Goal: Task Accomplishment & Management: Complete application form

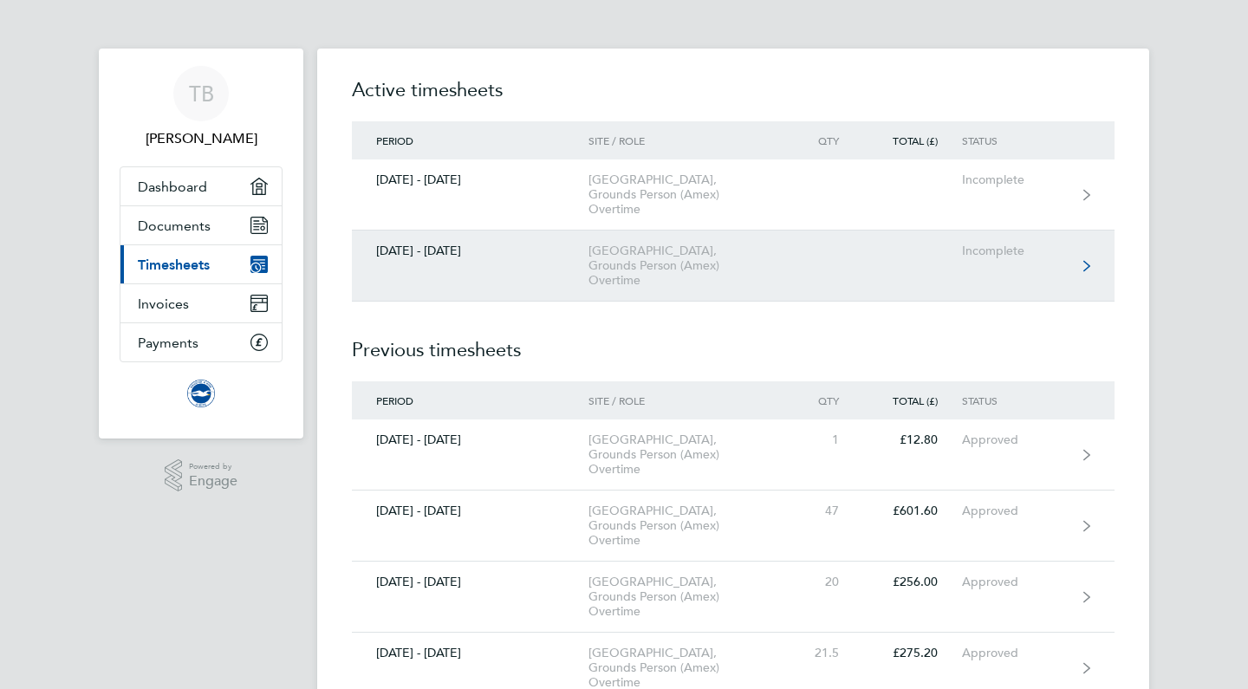
click at [708, 254] on div "American Express Community Stadium, Grounds Person (Amex) Overtime" at bounding box center [687, 265] width 198 height 44
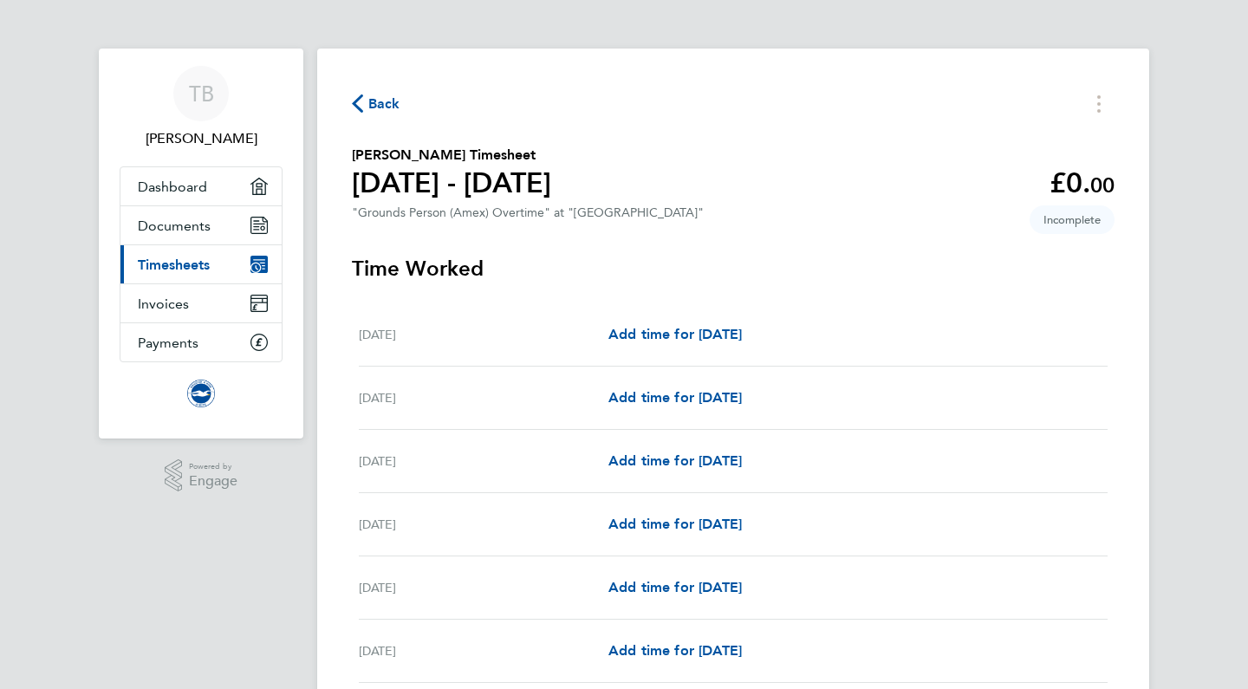
scroll to position [219, 0]
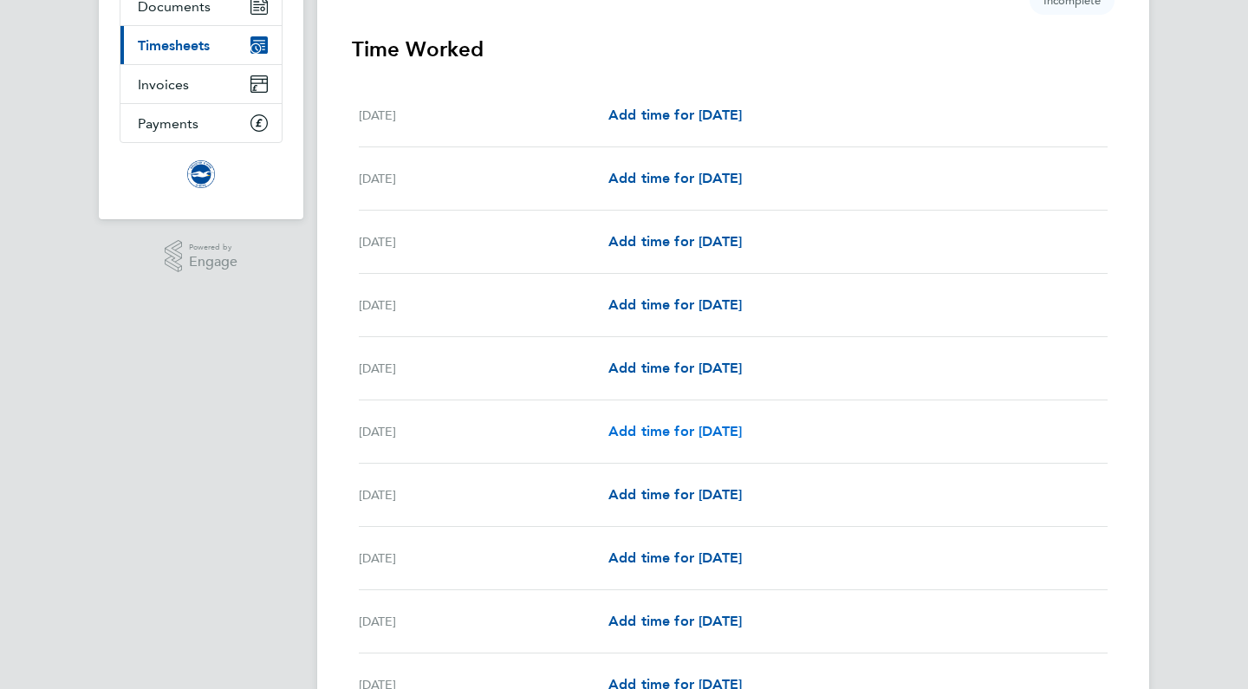
click at [742, 432] on span "Add time for Sat 06 Sep" at bounding box center [674, 431] width 133 height 16
click at [735, 431] on span "Add time for Sat 06 Sep" at bounding box center [674, 431] width 133 height 16
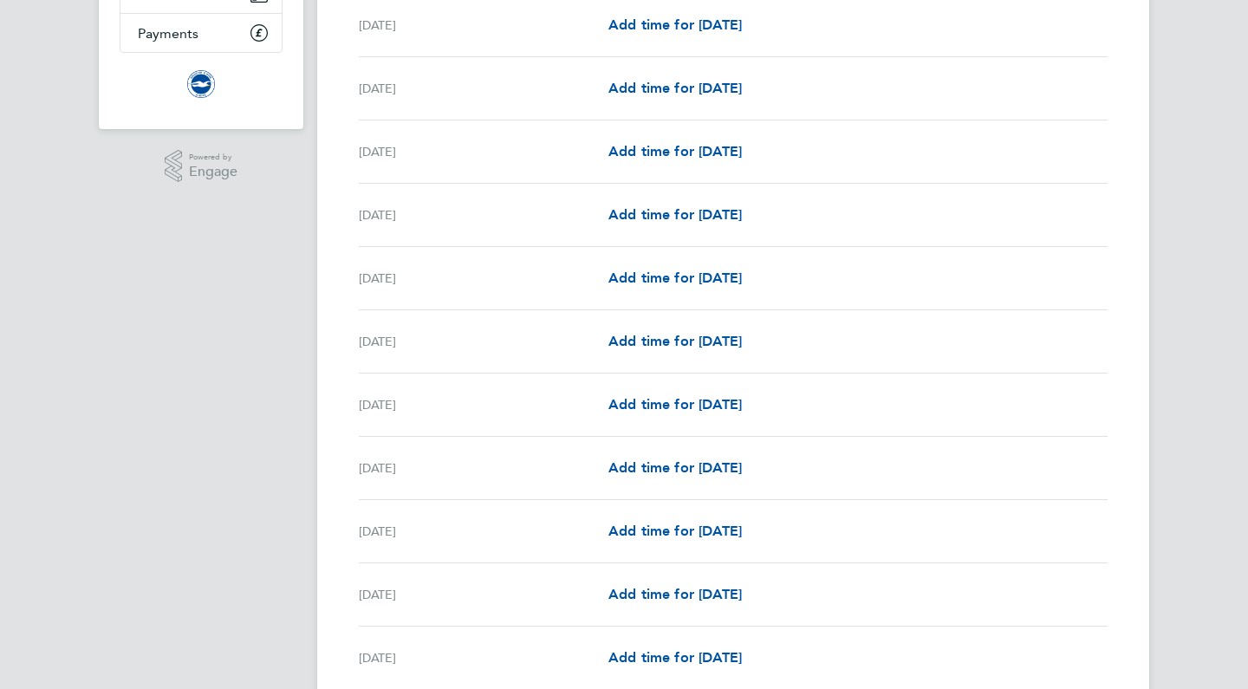
scroll to position [304, 0]
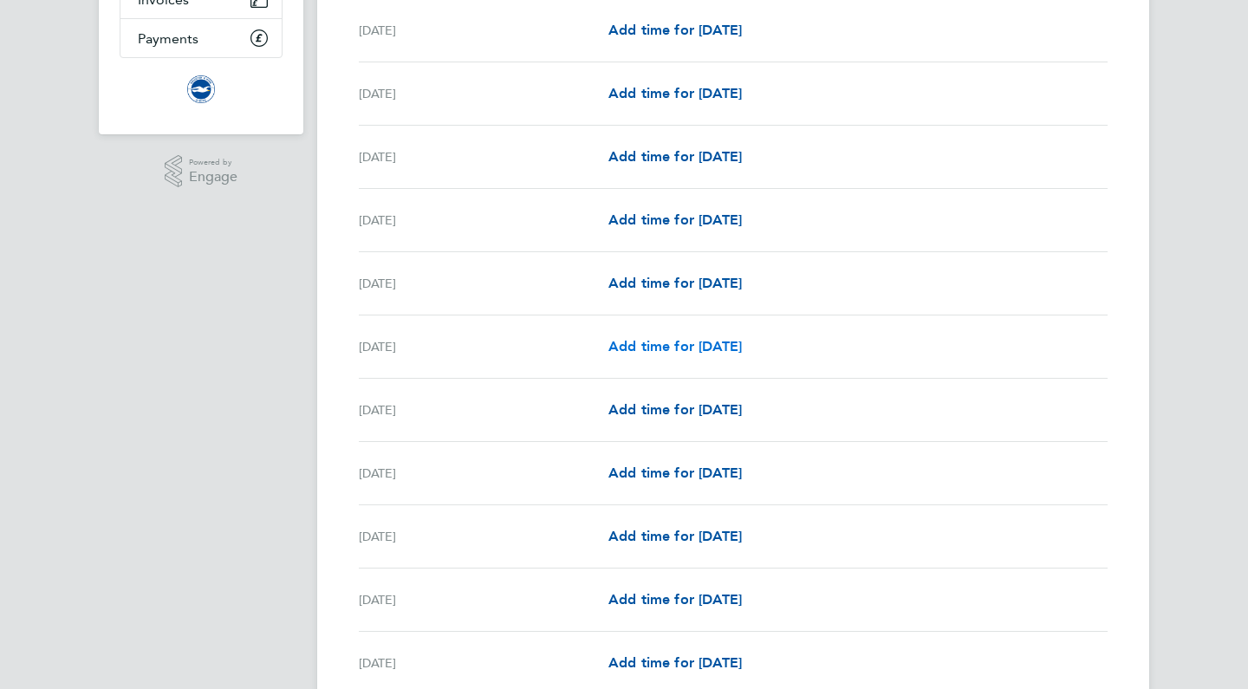
click at [717, 342] on span "Add time for Sat 06 Sep" at bounding box center [674, 346] width 133 height 16
click at [717, 342] on span "Add time for [DATE]" at bounding box center [674, 346] width 133 height 16
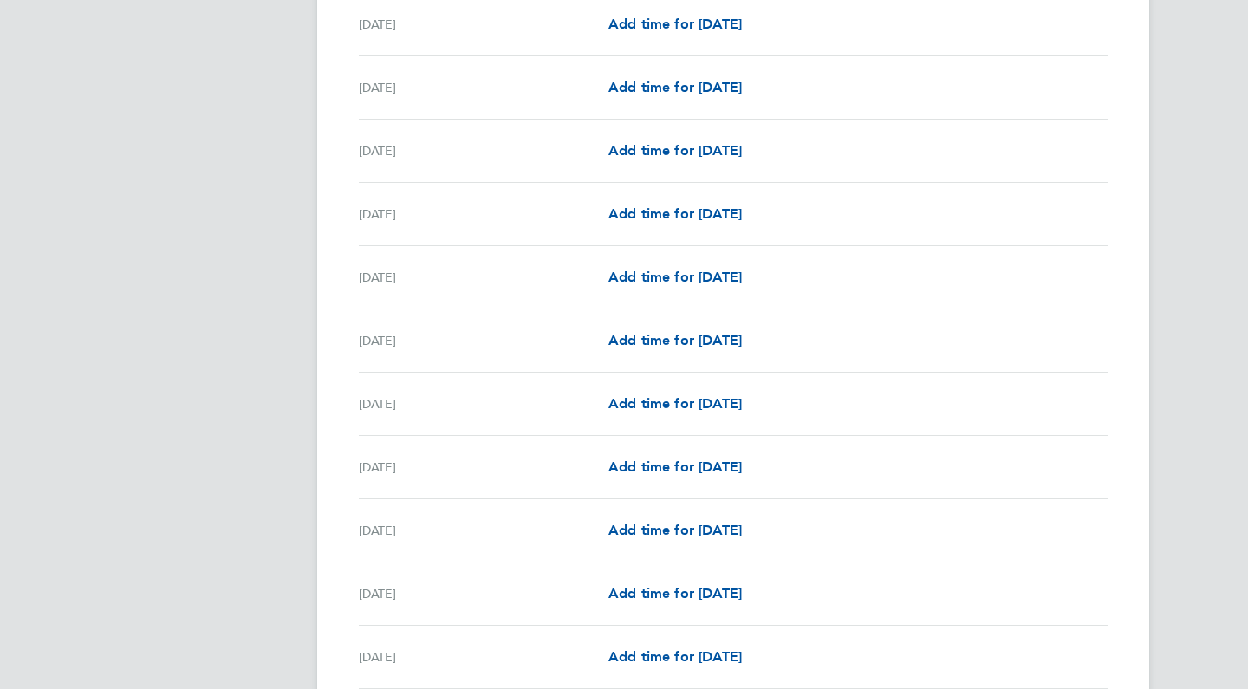
scroll to position [600, 0]
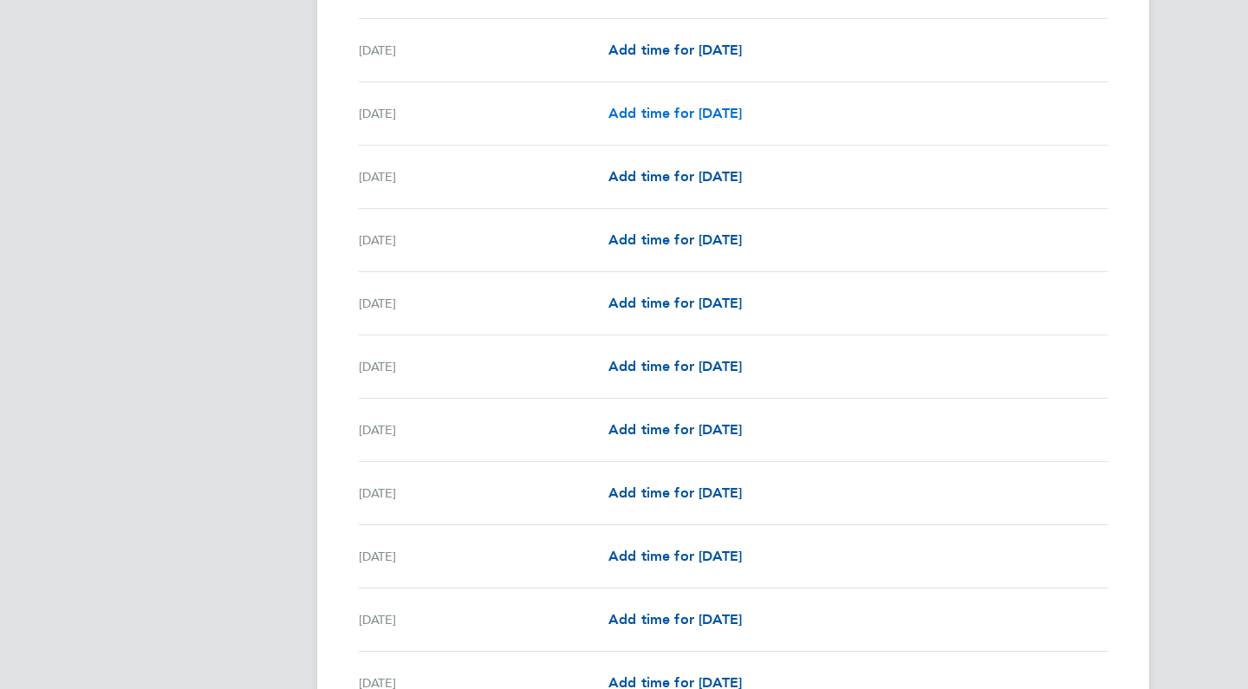
click at [742, 119] on span "Add time for [DATE]" at bounding box center [674, 113] width 133 height 16
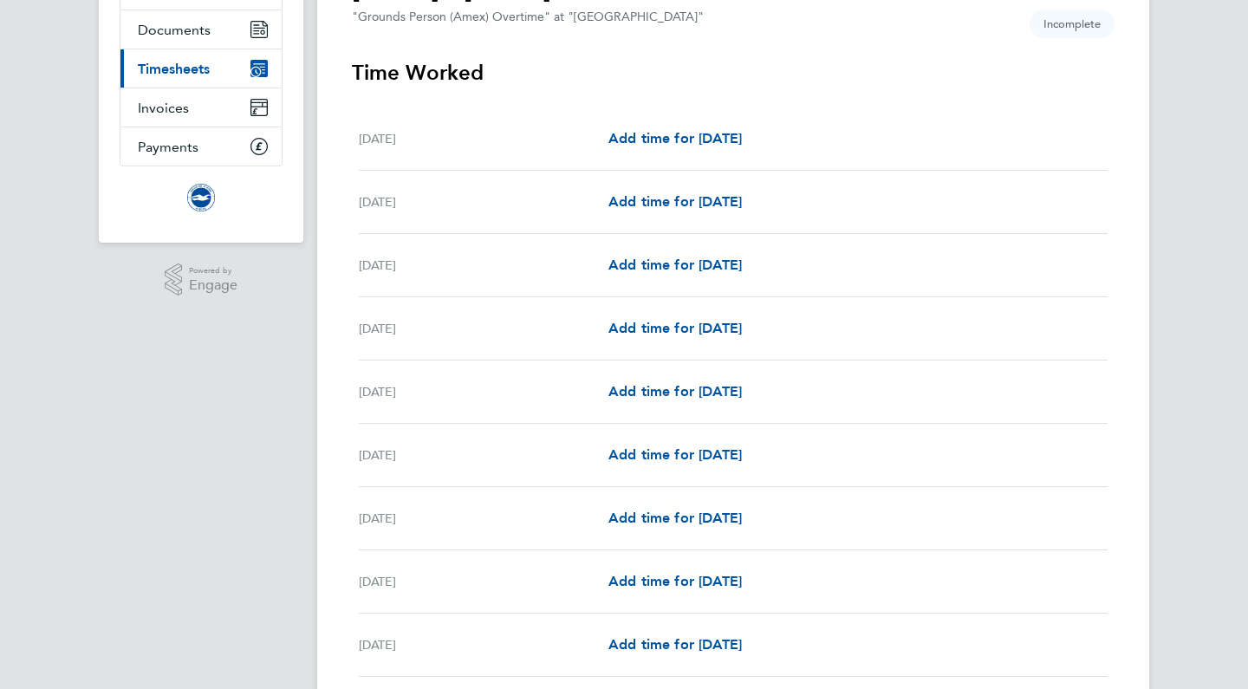
scroll to position [193, 0]
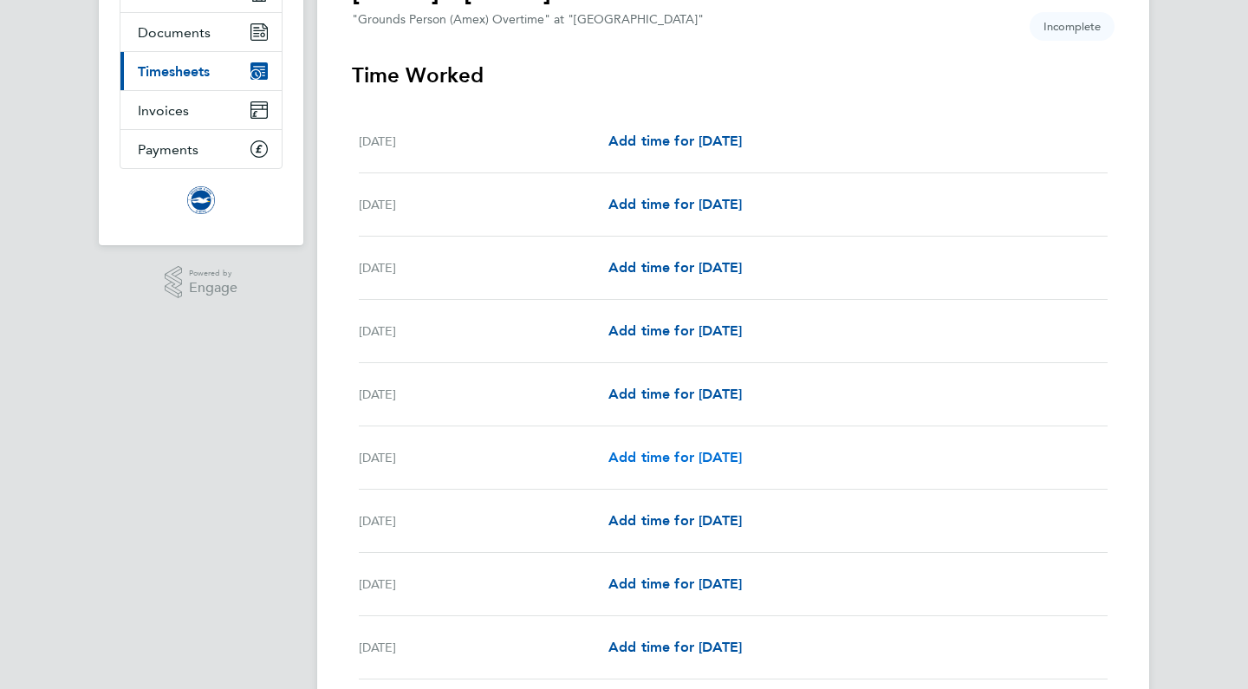
click at [702, 455] on span "Add time for [DATE]" at bounding box center [674, 457] width 133 height 16
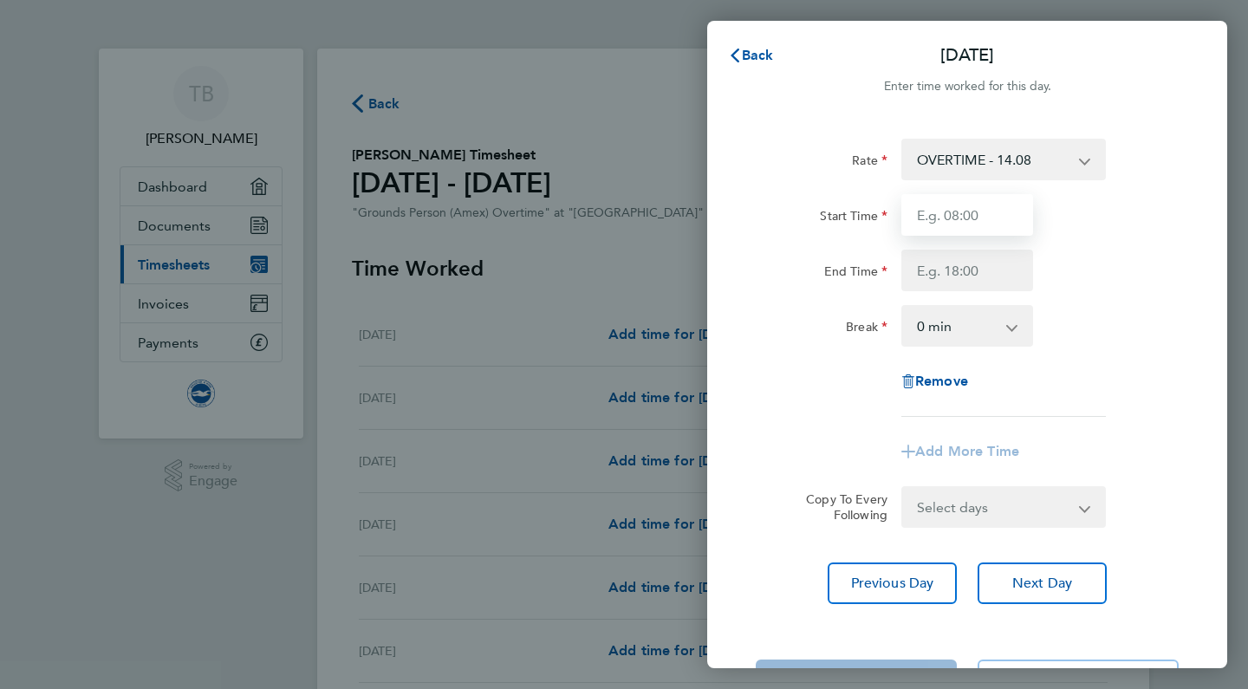
click at [964, 207] on input "Start Time" at bounding box center [967, 215] width 132 height 42
type input "08:00"
click at [989, 259] on input "End Time" at bounding box center [967, 271] width 132 height 42
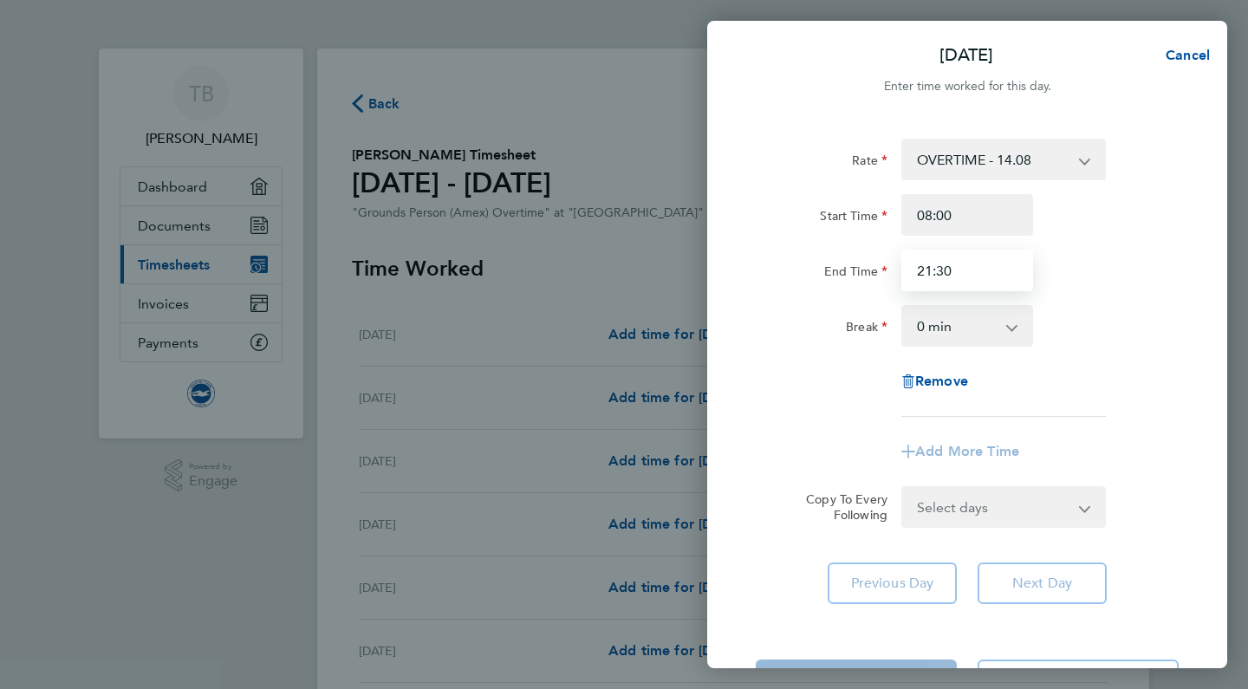
type input "21:30"
click at [1069, 368] on div "Rate OVERTIME - 14.08 Start Time 08:00 End Time 21:30 Break 0 min 15 min 30 min…" at bounding box center [966, 278] width 423 height 278
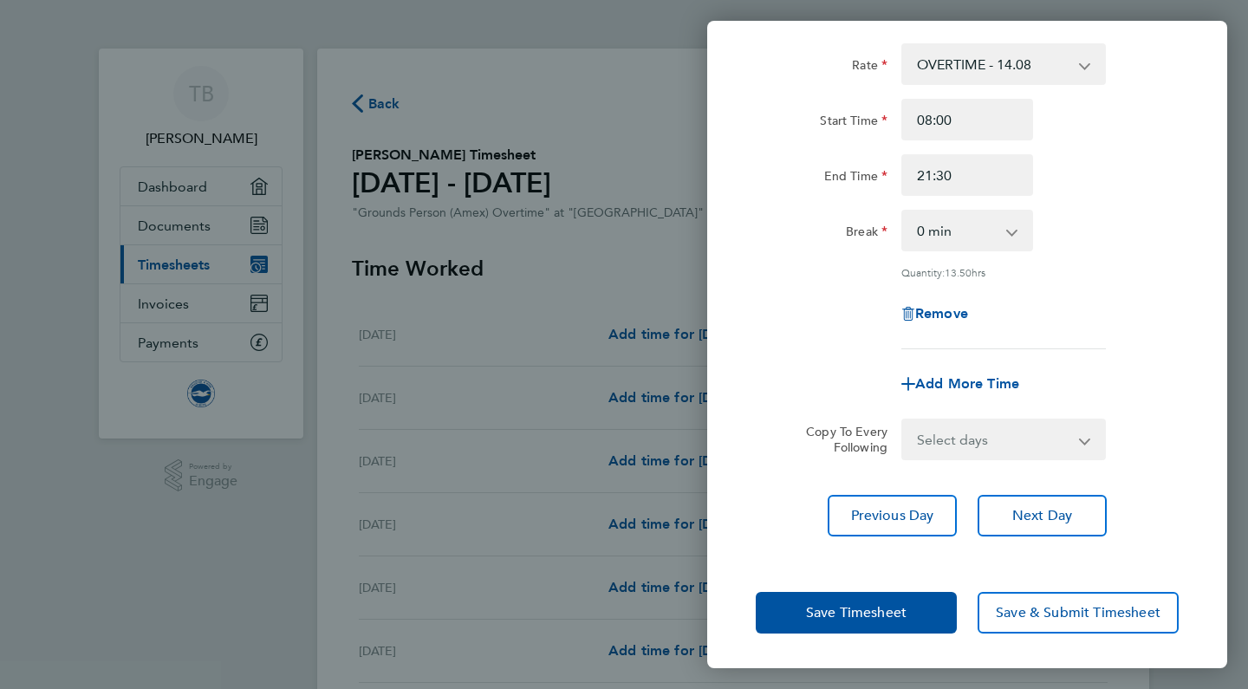
scroll to position [94, 0]
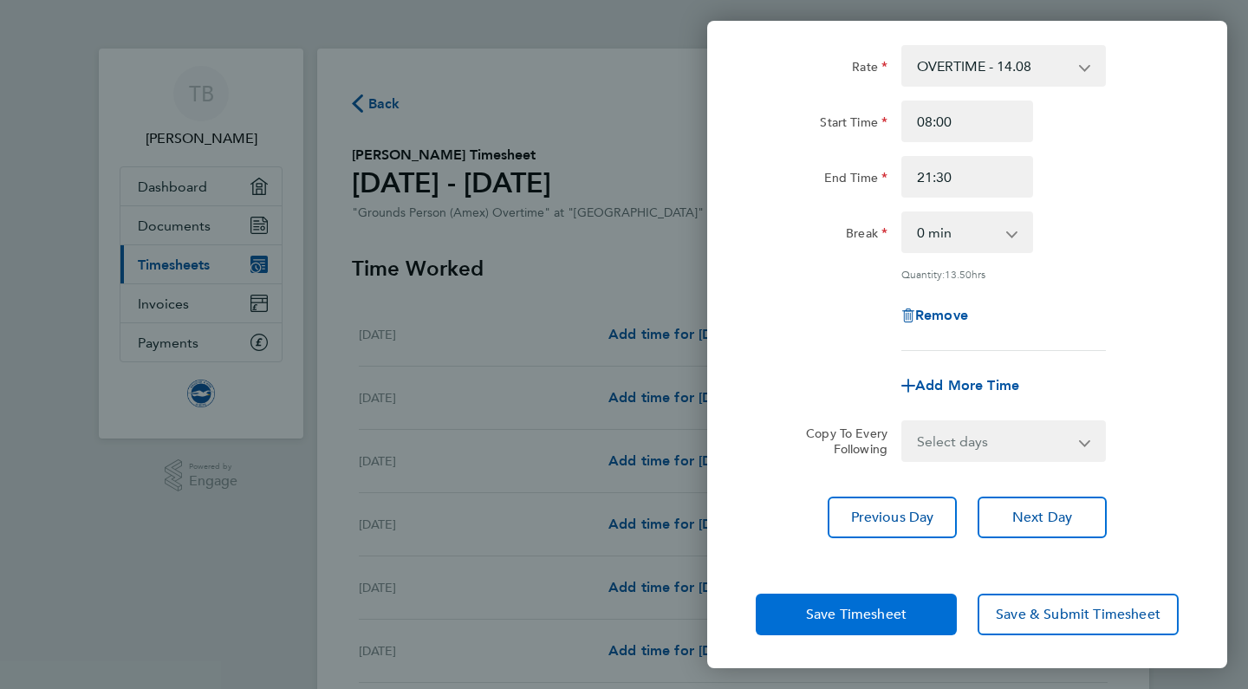
click at [898, 616] on span "Save Timesheet" at bounding box center [856, 614] width 100 height 17
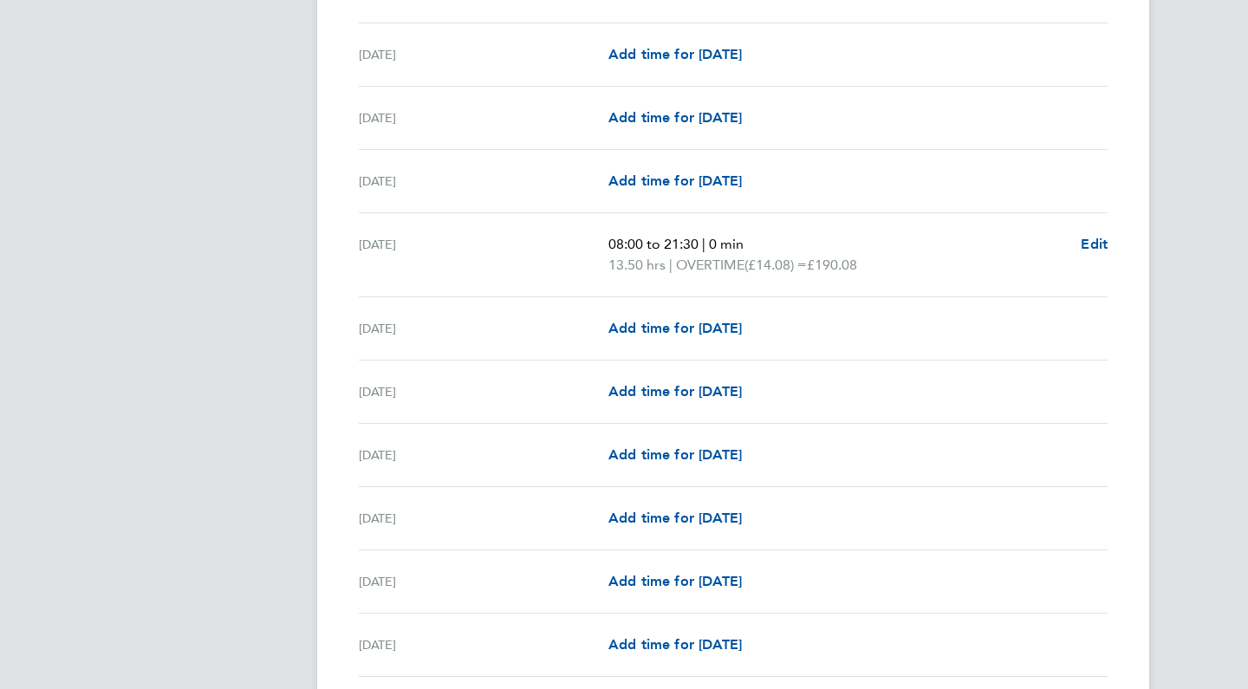
scroll to position [596, 0]
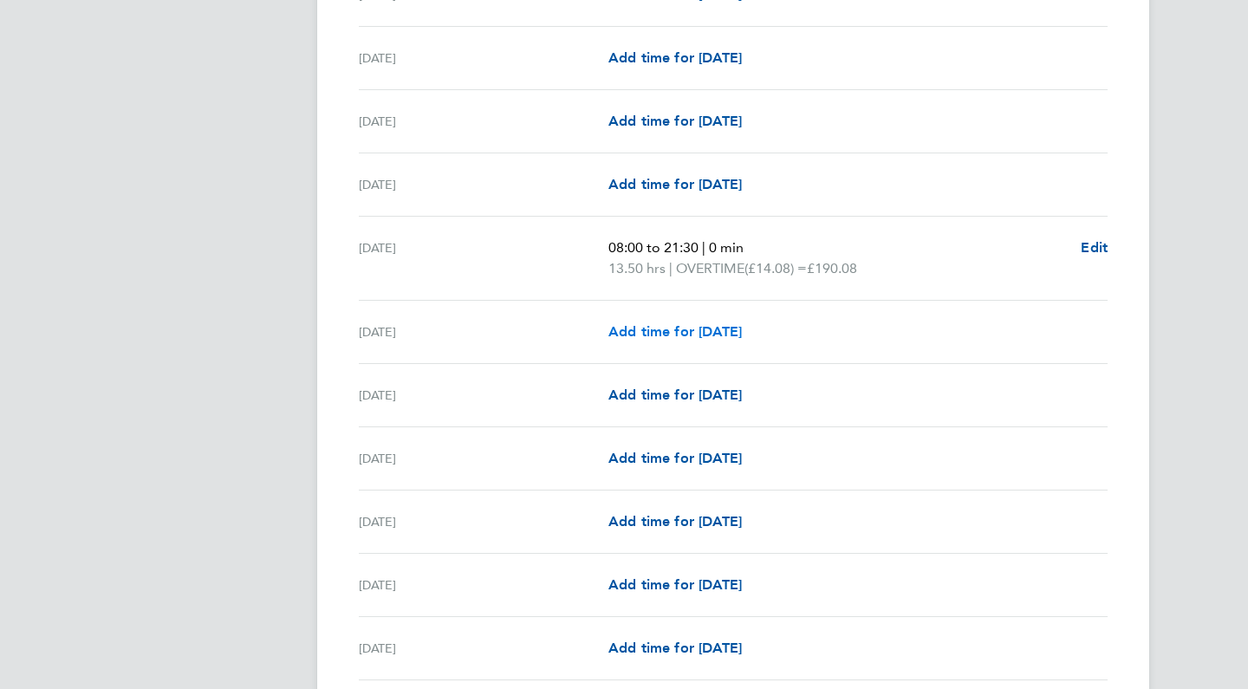
click at [742, 329] on span "Add time for [DATE]" at bounding box center [674, 331] width 133 height 16
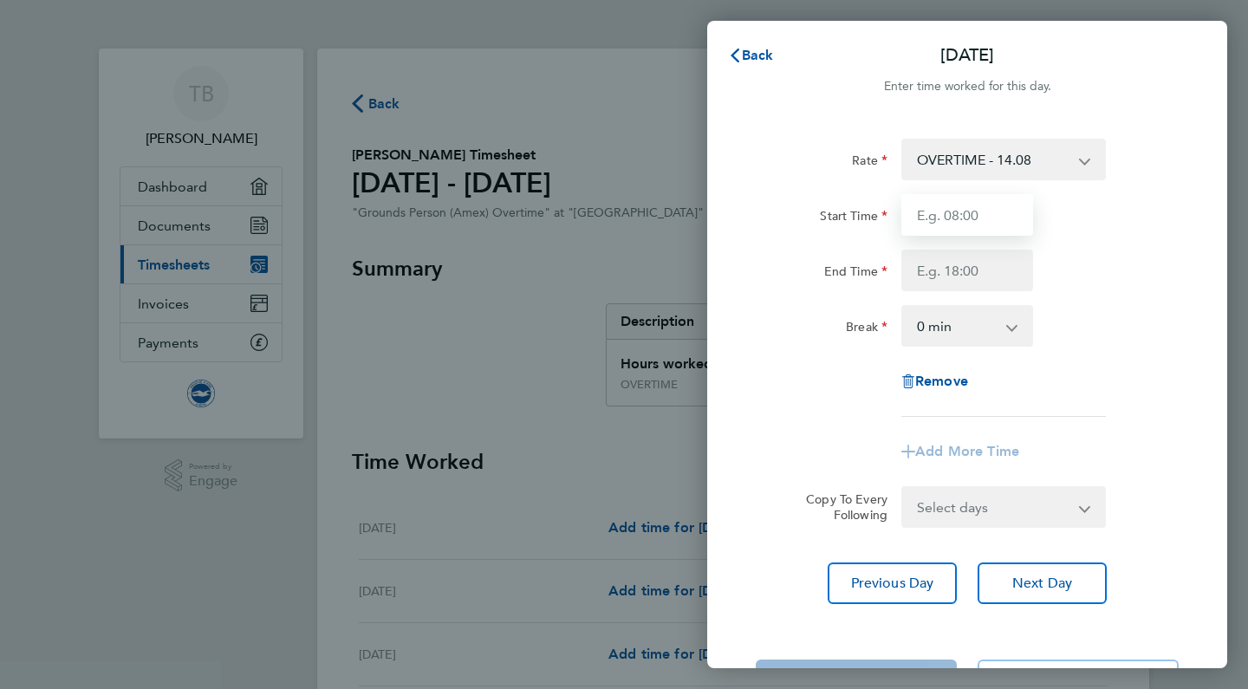
click at [945, 221] on input "Start Time" at bounding box center [967, 215] width 132 height 42
type input "07:00"
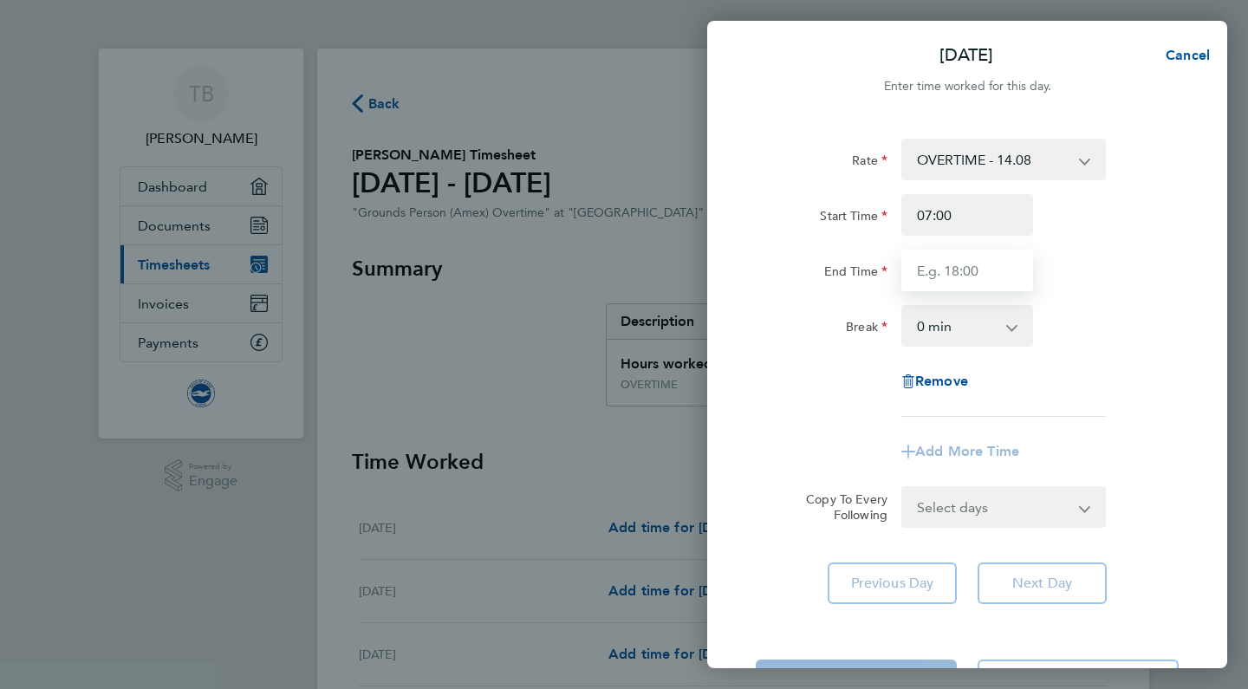
click at [965, 269] on input "End Time" at bounding box center [967, 271] width 132 height 42
type input "21:00"
click at [1086, 282] on div "End Time 21:00" at bounding box center [967, 271] width 437 height 42
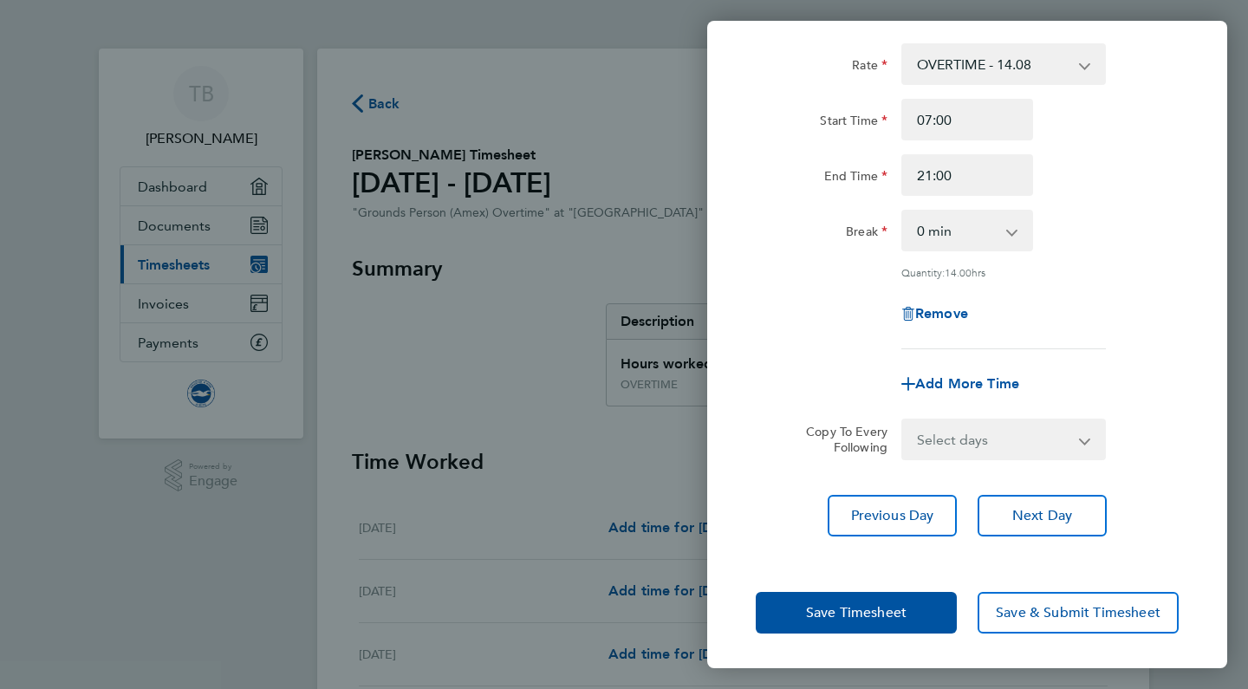
scroll to position [94, 0]
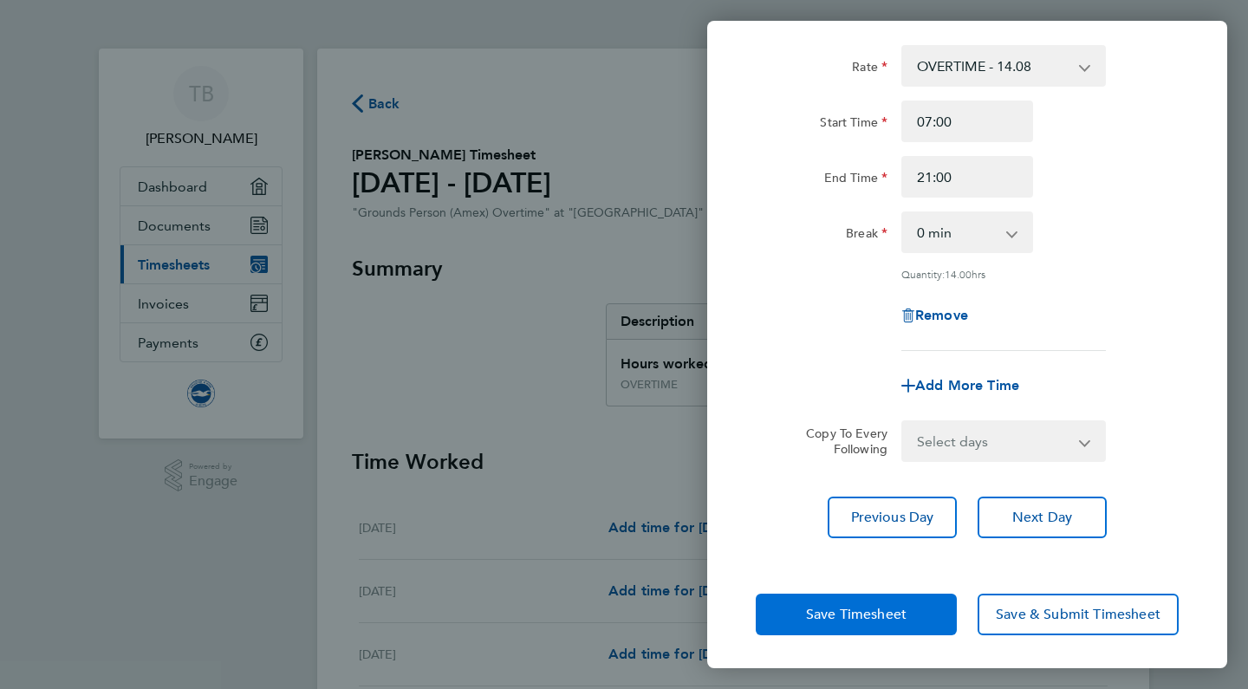
click at [887, 606] on span "Save Timesheet" at bounding box center [856, 614] width 100 height 17
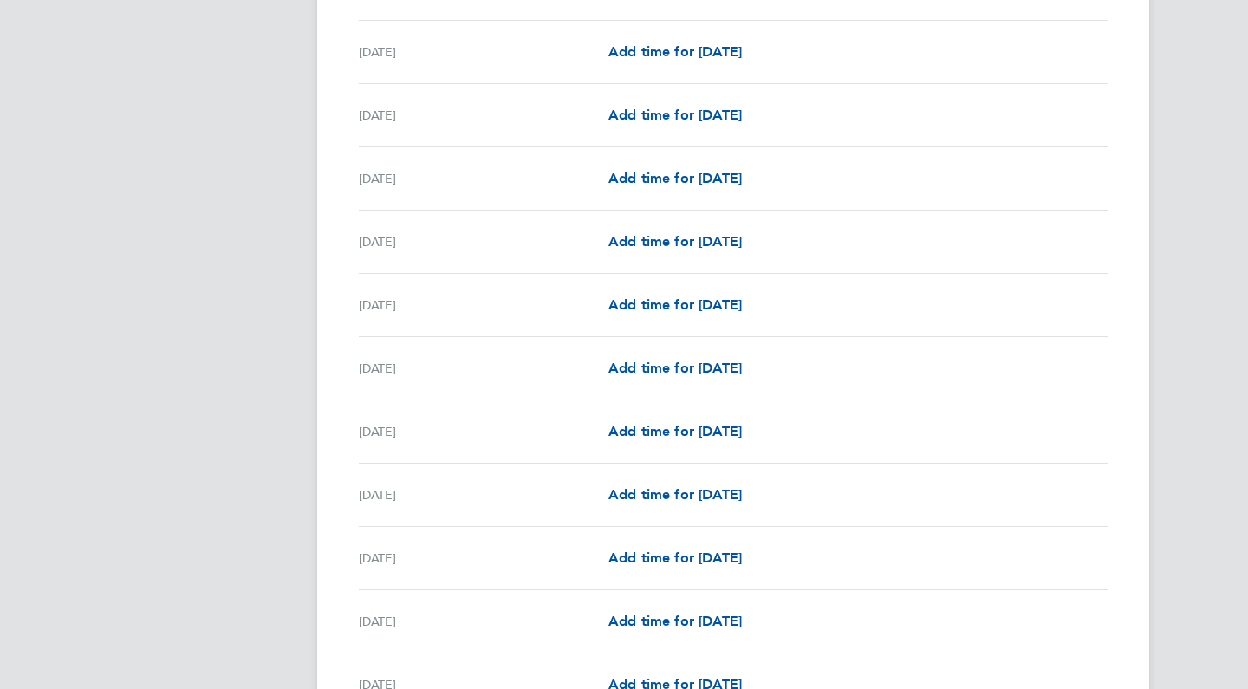
scroll to position [1678, 0]
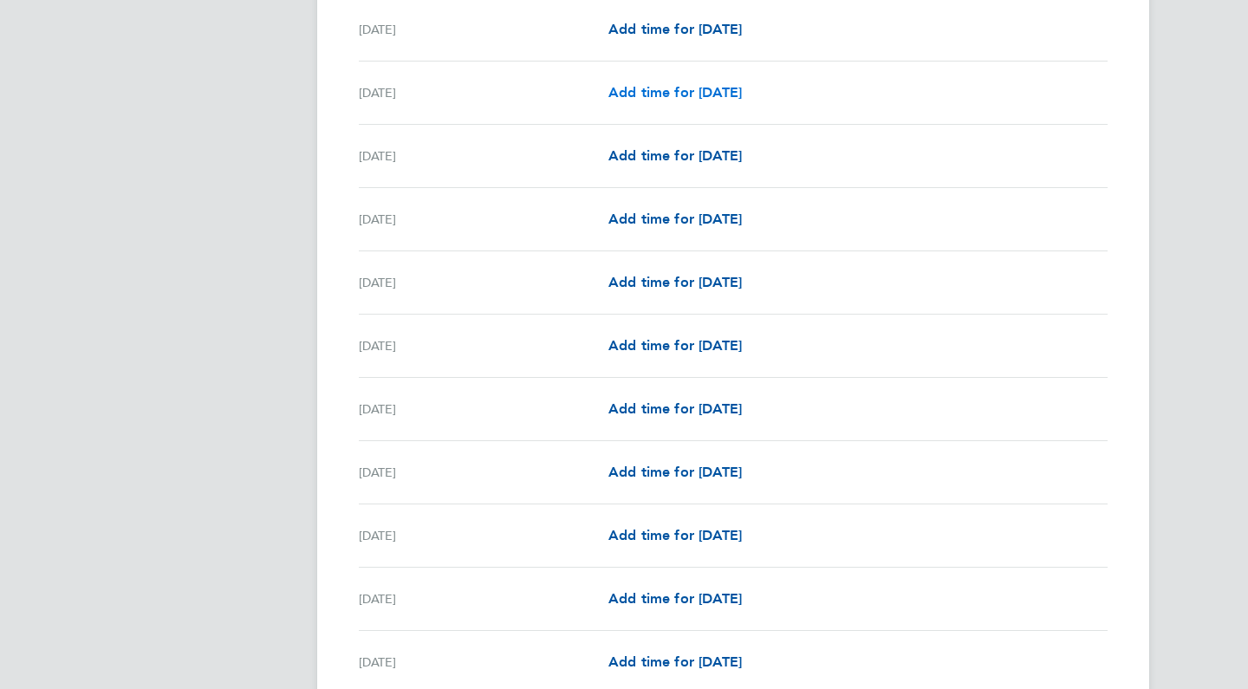
click at [712, 92] on span "Add time for [DATE]" at bounding box center [674, 92] width 133 height 16
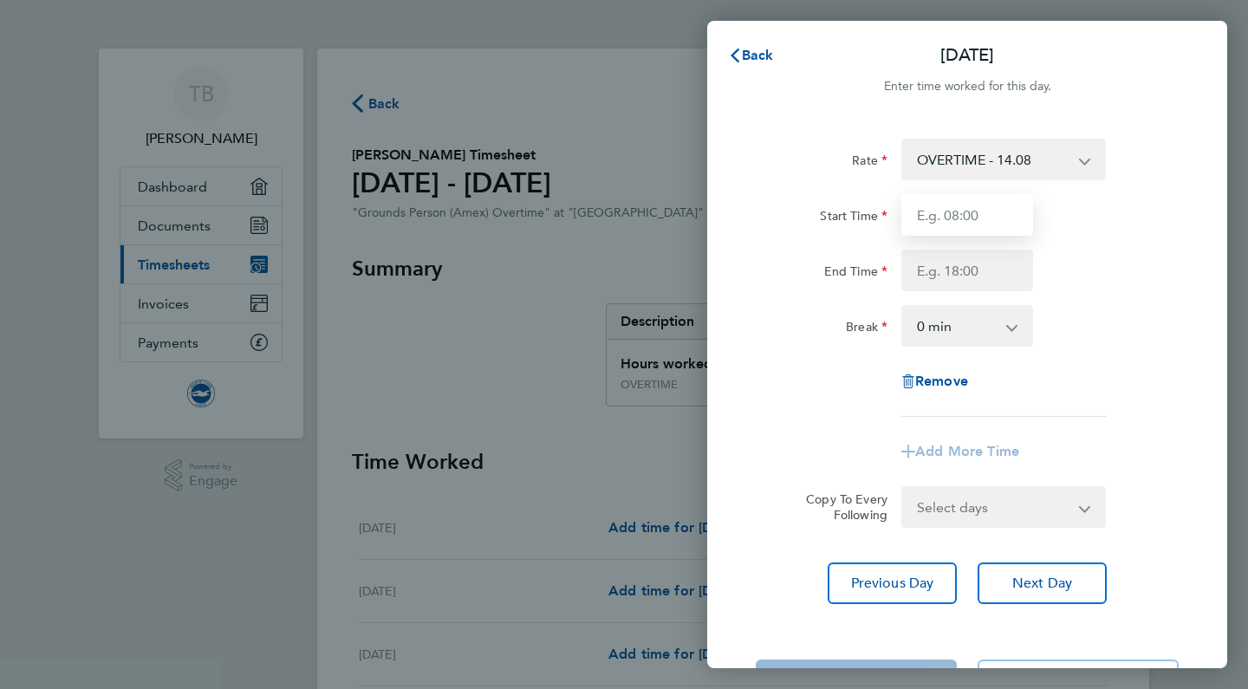
click at [1006, 212] on input "Start Time" at bounding box center [967, 215] width 132 height 42
type input "06:00"
click at [1026, 265] on input "End Time" at bounding box center [967, 271] width 132 height 42
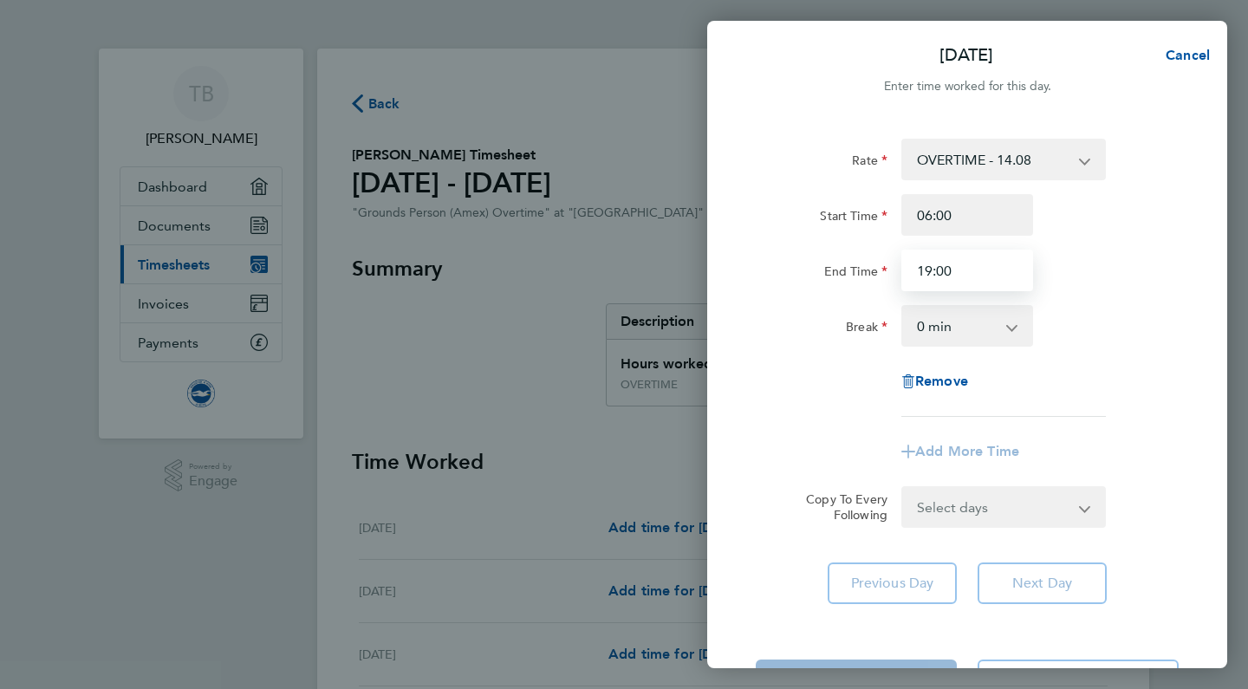
type input "19:00"
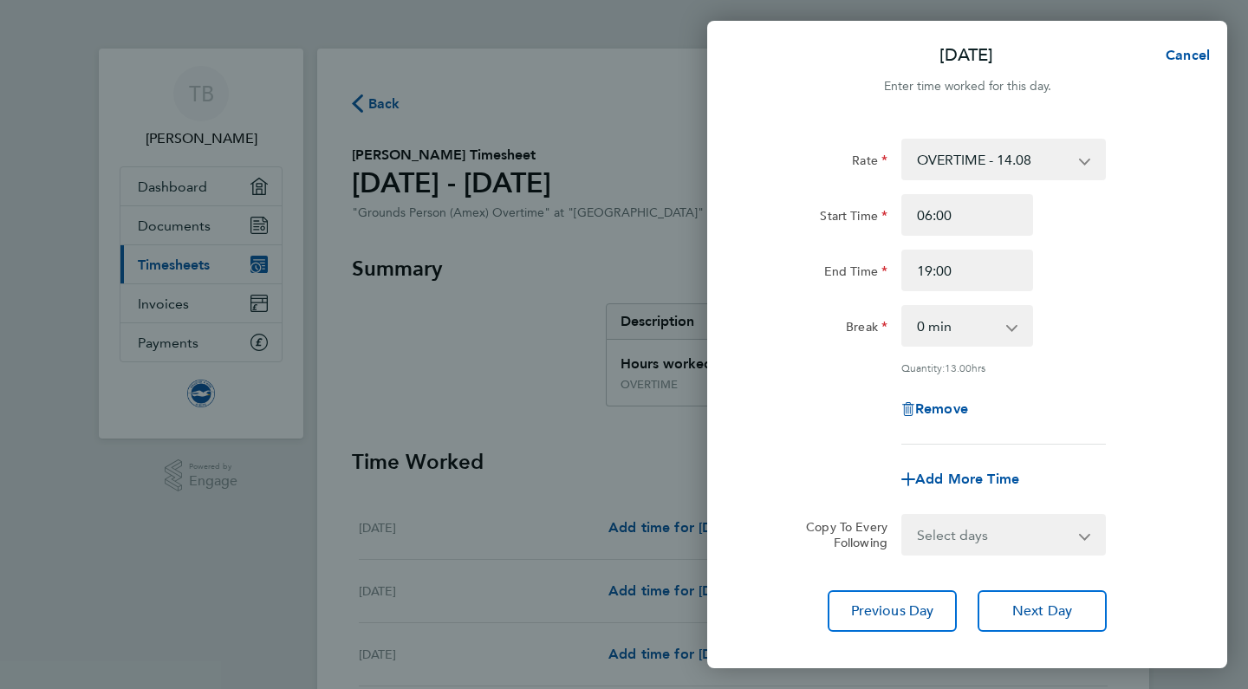
click at [1193, 233] on div "Rate OVERTIME - 14.08 Start Time 06:00 End Time 19:00 Break 0 min 15 min 30 min…" at bounding box center [967, 385] width 520 height 535
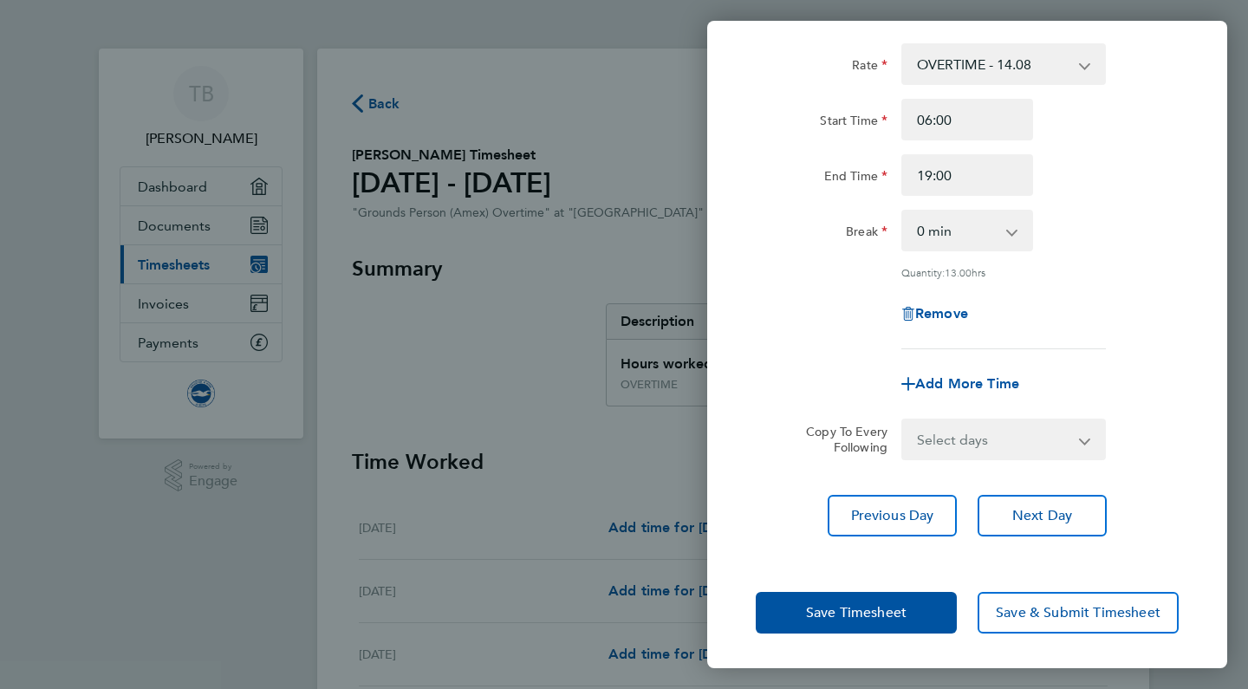
scroll to position [94, 0]
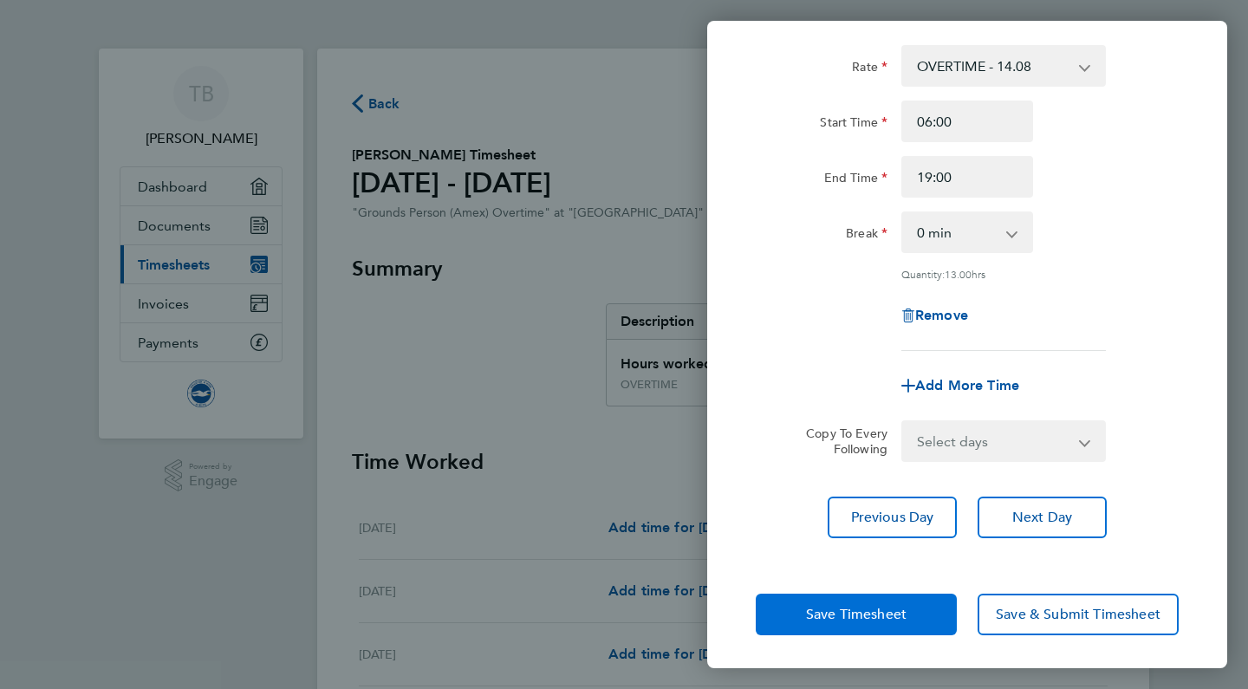
click at [900, 602] on button "Save Timesheet" at bounding box center [855, 614] width 201 height 42
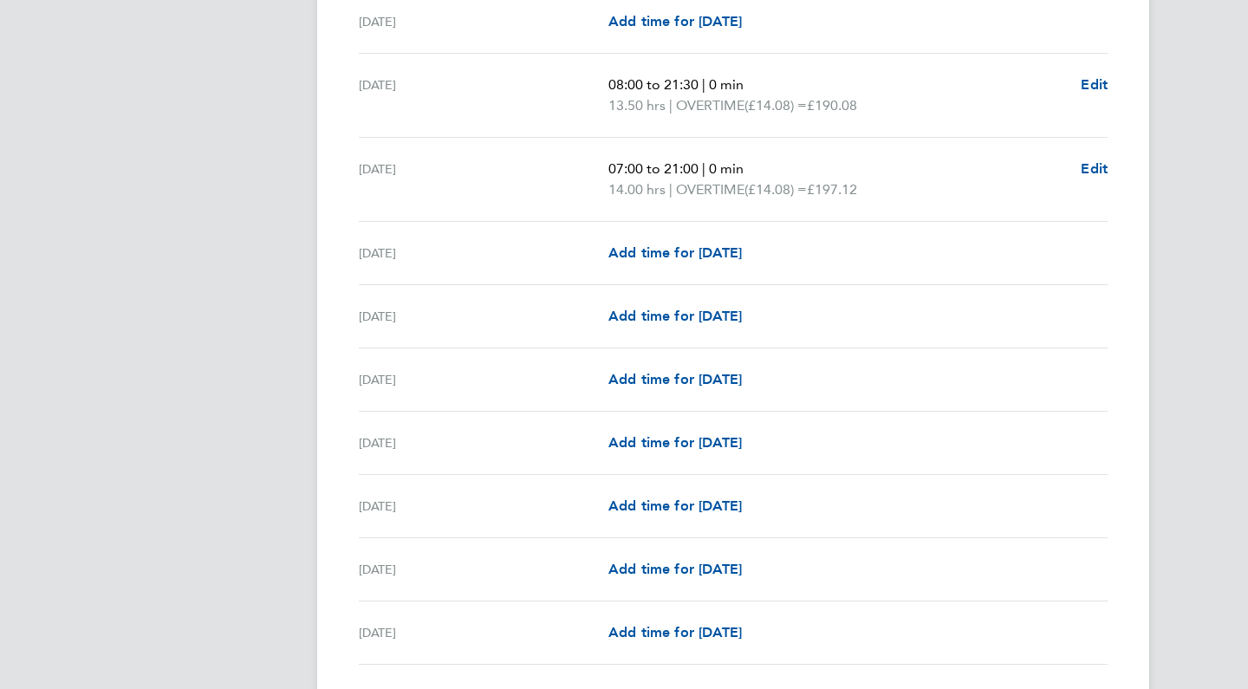
scroll to position [763, 0]
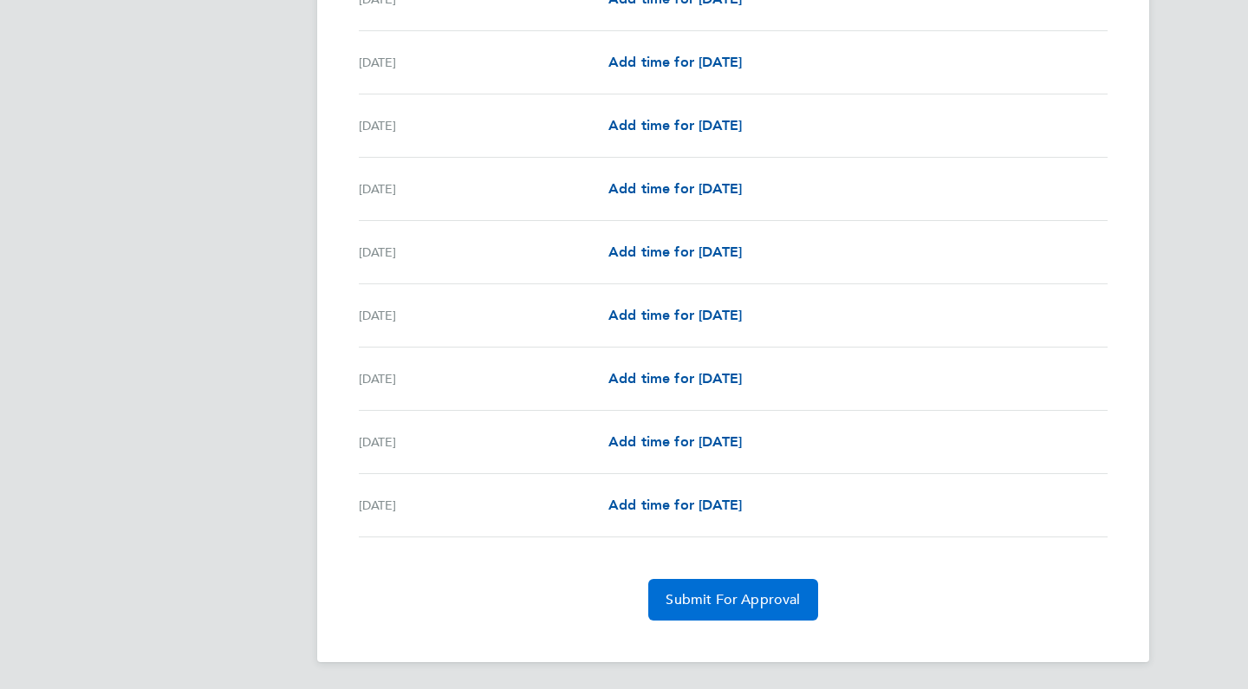
click at [783, 603] on span "Submit For Approval" at bounding box center [732, 599] width 134 height 17
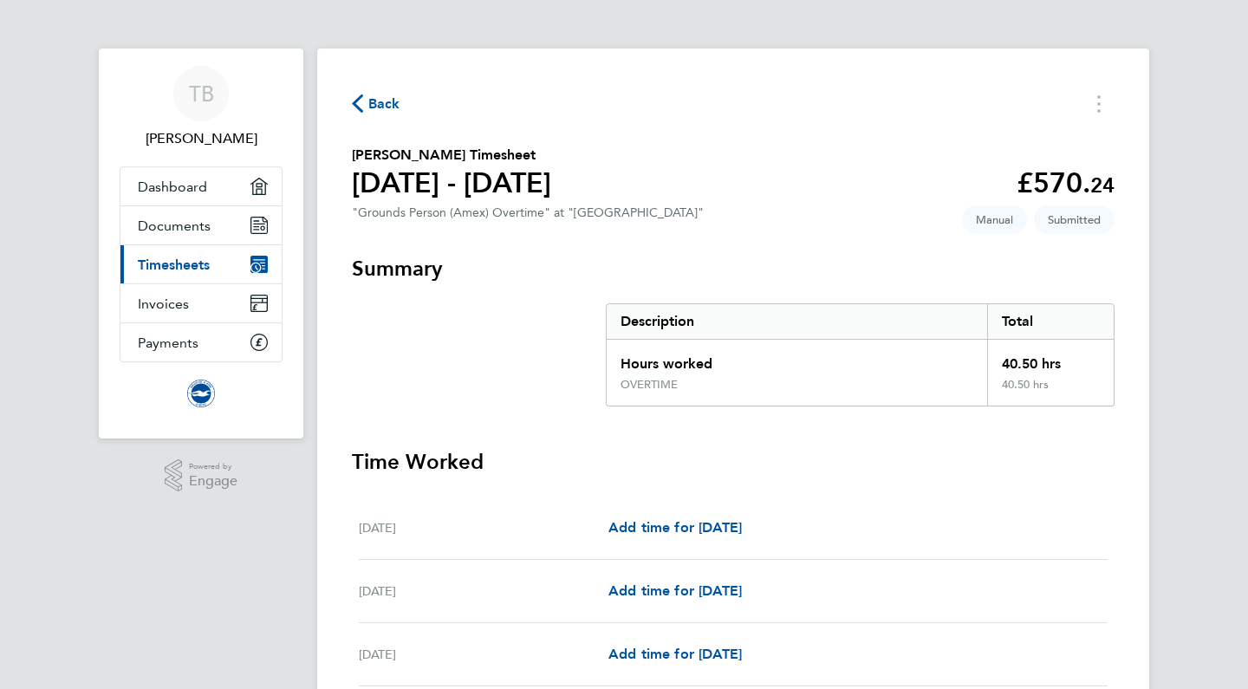
scroll to position [0, 0]
